Goal: Information Seeking & Learning: Find specific fact

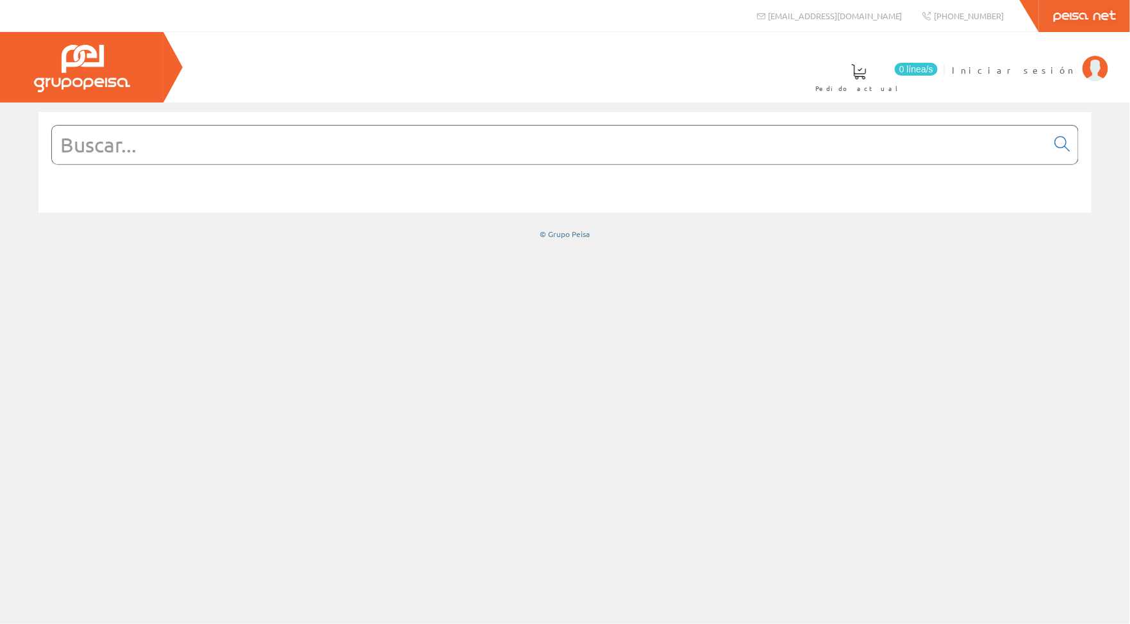
click at [728, 138] on input "text" at bounding box center [549, 145] width 995 height 38
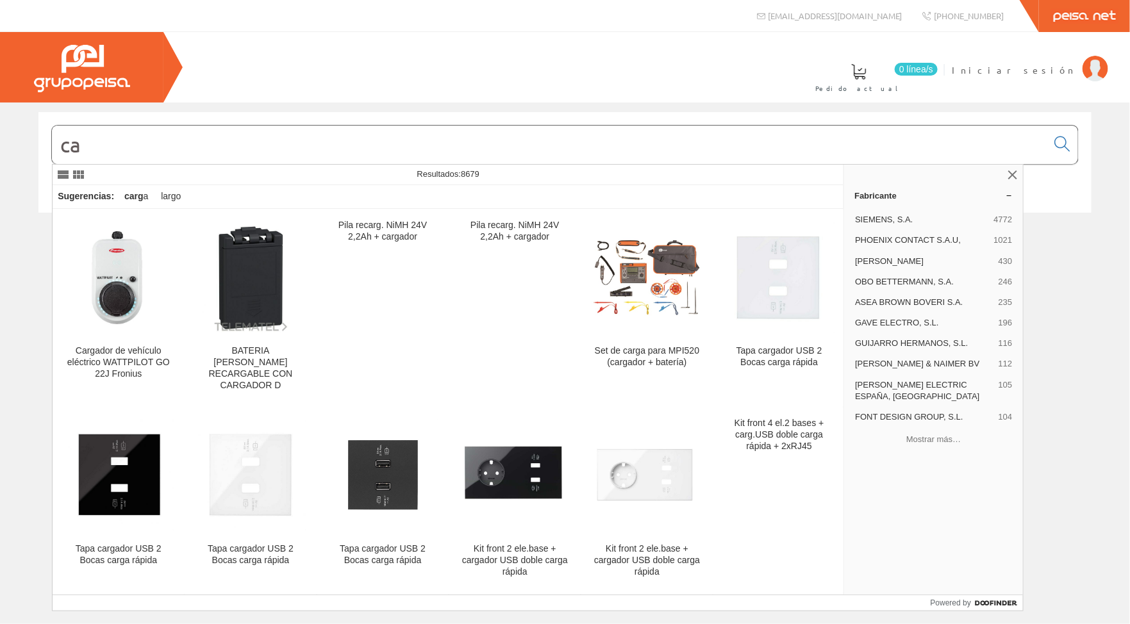
type input "c"
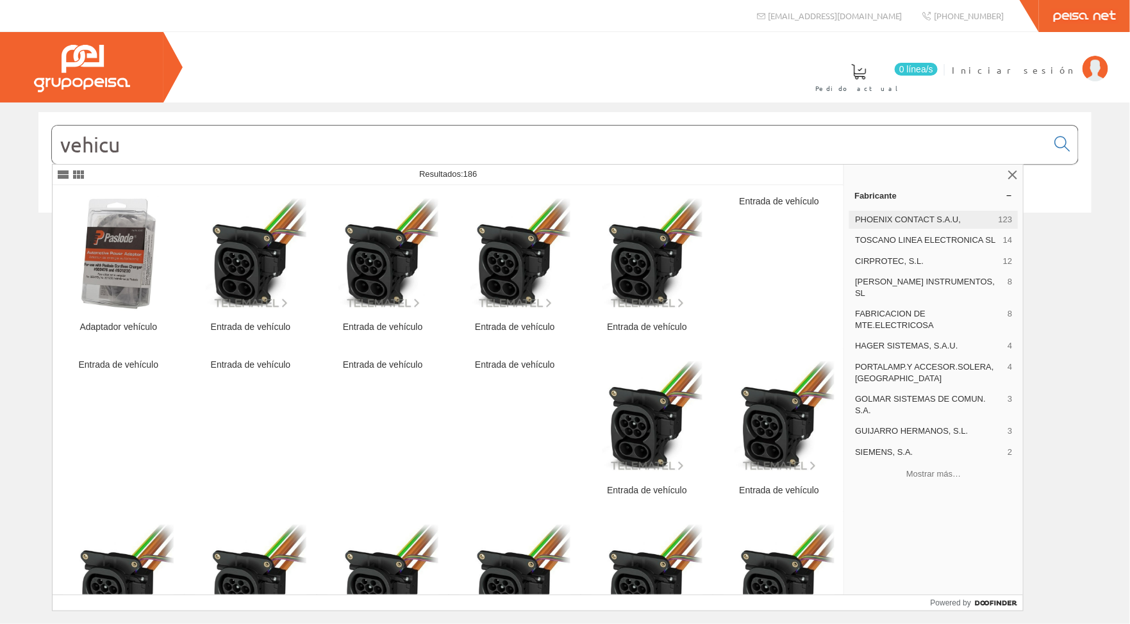
type input "vehicu"
click at [905, 217] on span "PHOENIX CONTACT S.A.U," at bounding box center [924, 220] width 138 height 12
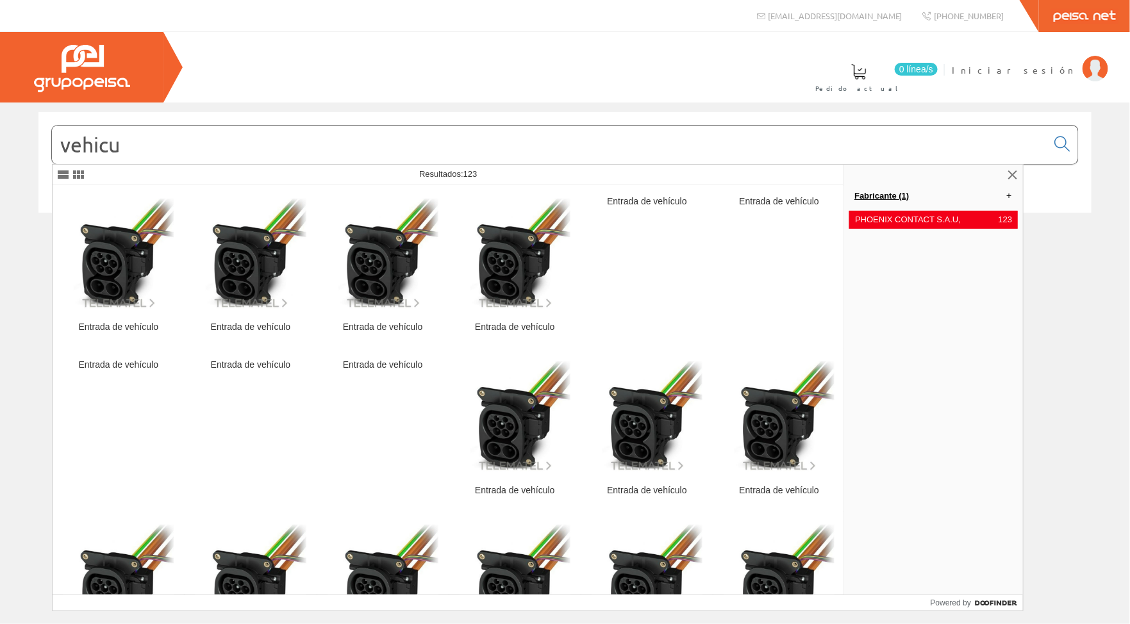
click at [867, 194] on link "Fabricante (1)" at bounding box center [933, 195] width 179 height 21
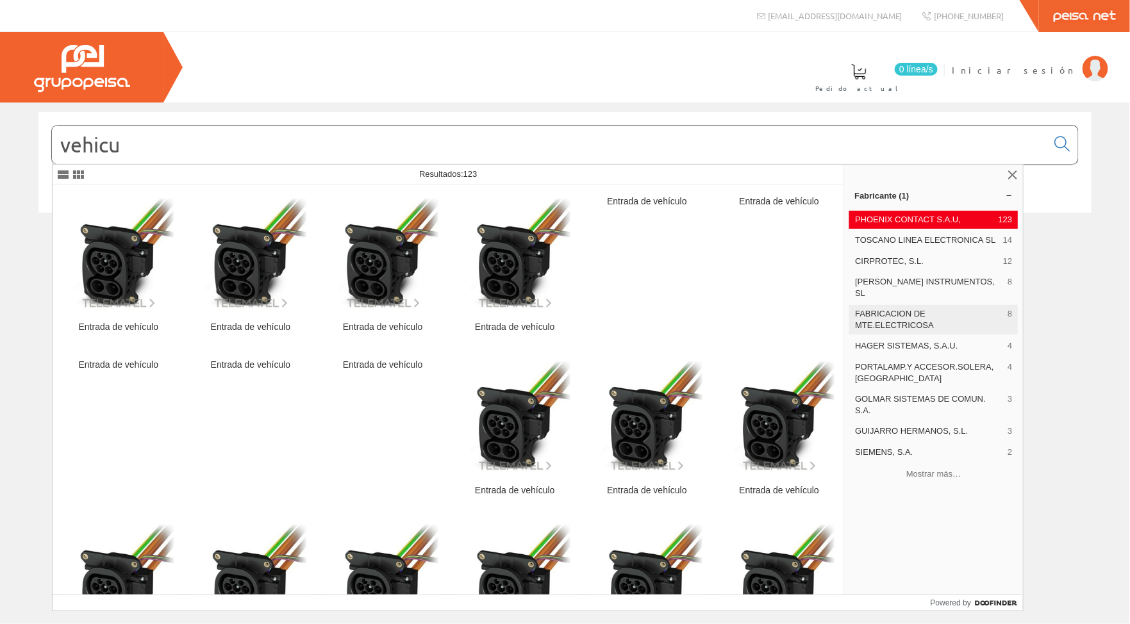
click at [907, 310] on span "FABRICACION DE MTE.ELECTRICOSA" at bounding box center [928, 319] width 147 height 23
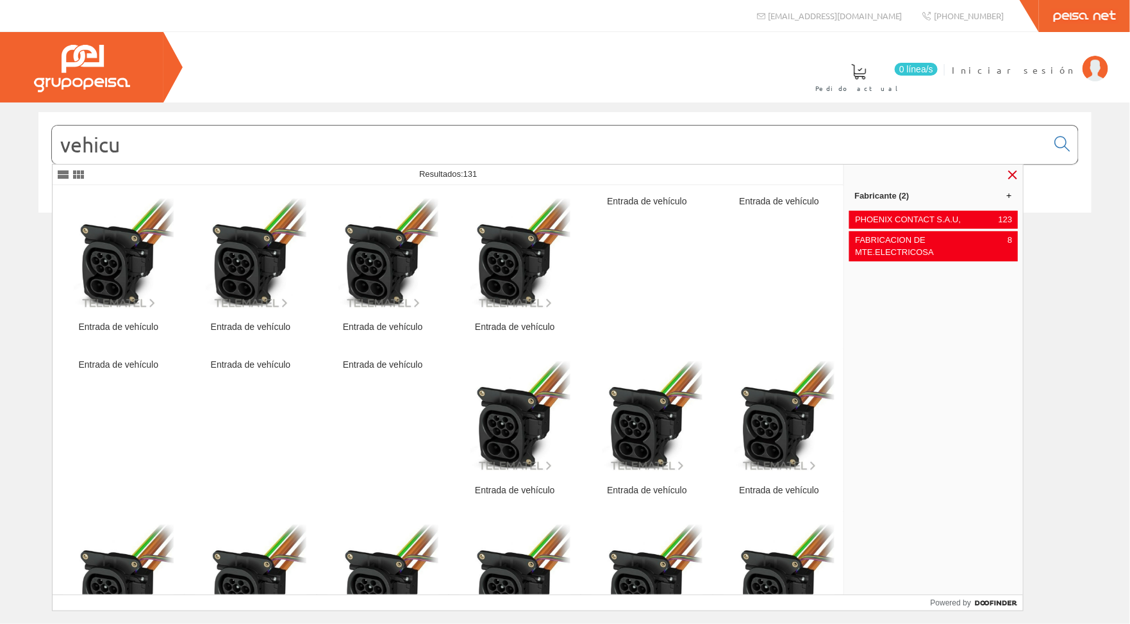
click at [1009, 176] on link at bounding box center [1012, 174] width 15 height 15
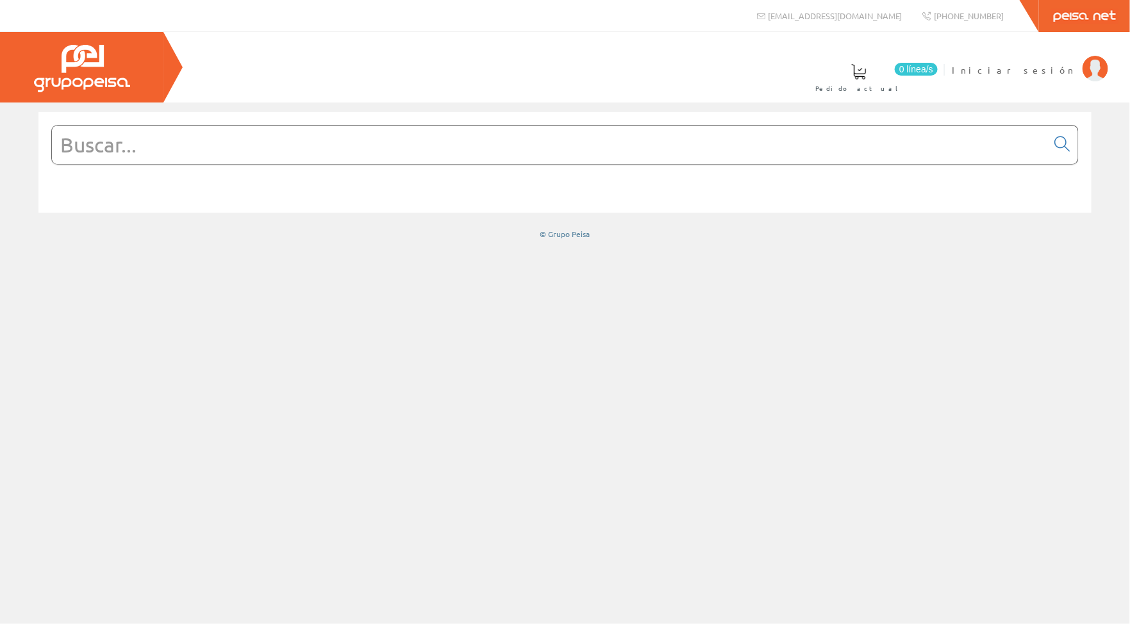
click at [639, 146] on input "text" at bounding box center [549, 145] width 995 height 38
